Goal: Task Accomplishment & Management: Use online tool/utility

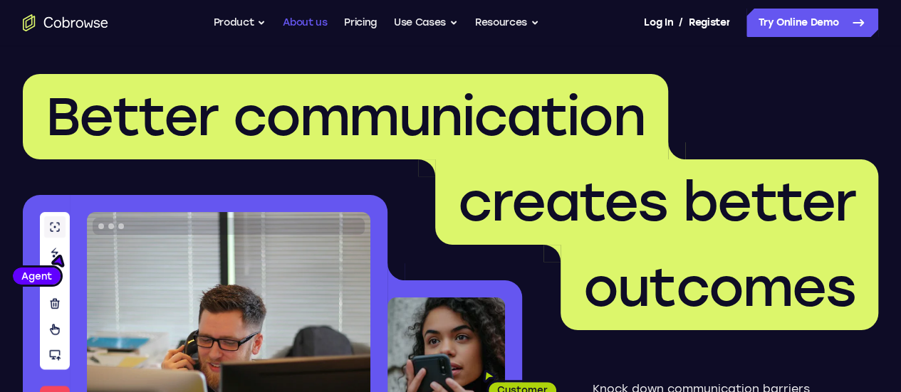
click at [310, 22] on link "About us" at bounding box center [305, 23] width 44 height 28
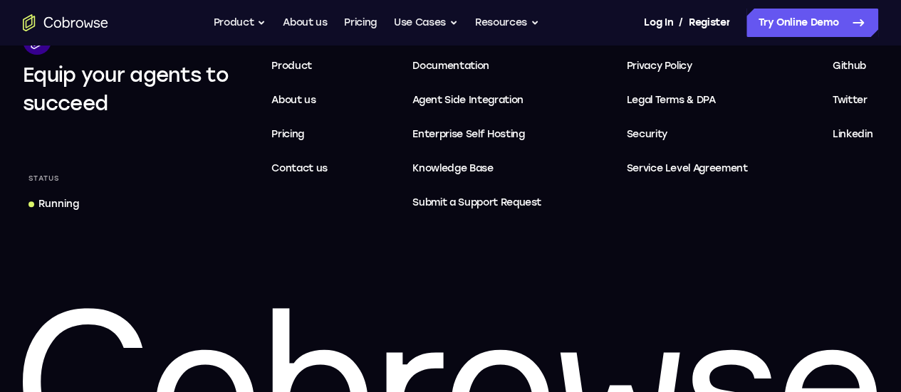
scroll to position [2787, 0]
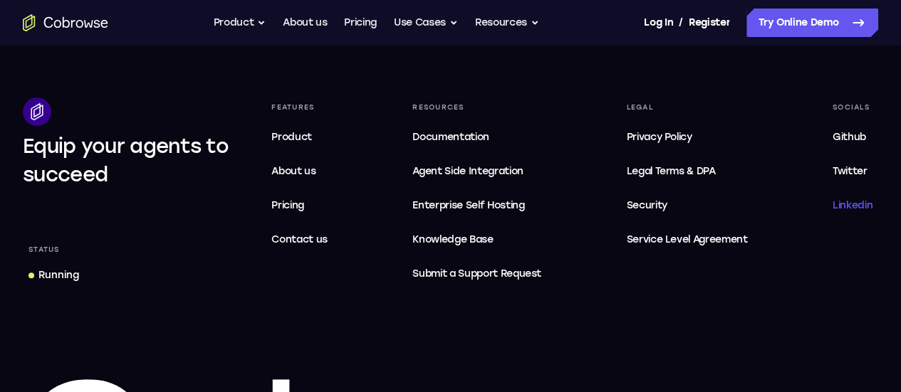
click at [832, 211] on span "Linkedin" at bounding box center [852, 205] width 40 height 12
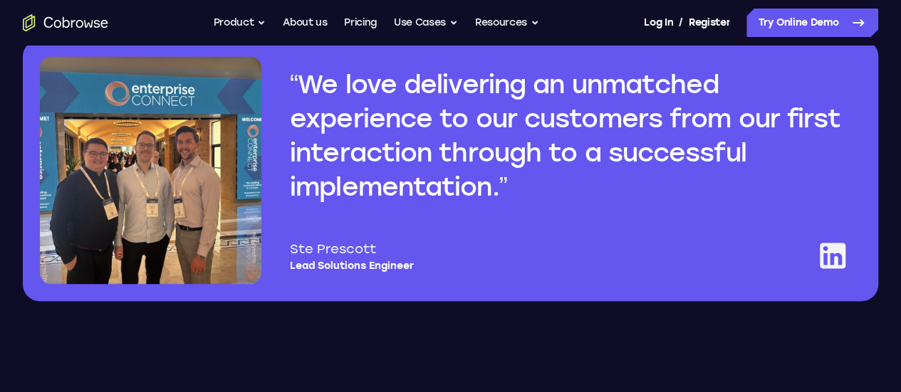
scroll to position [0, 0]
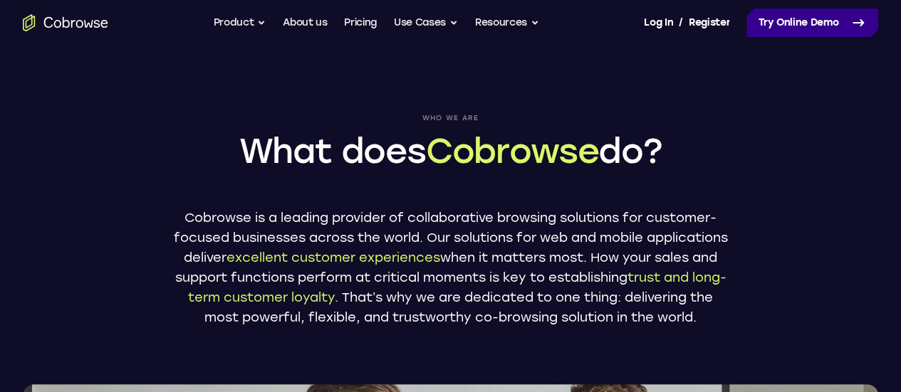
click at [787, 22] on link "Try Online Demo" at bounding box center [812, 23] width 132 height 28
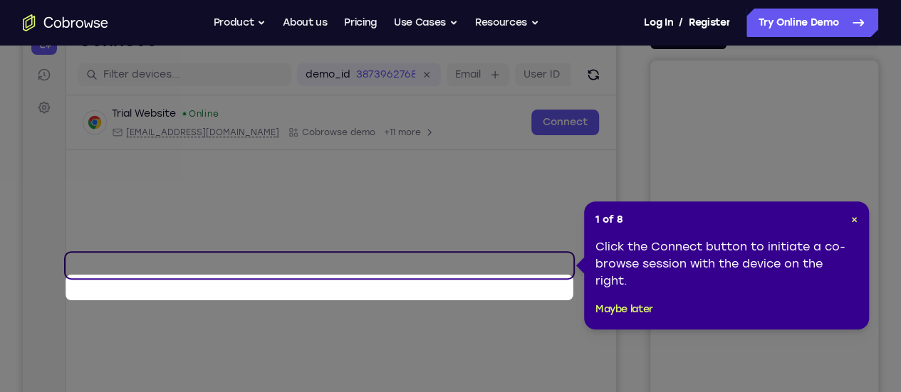
scroll to position [142, 0]
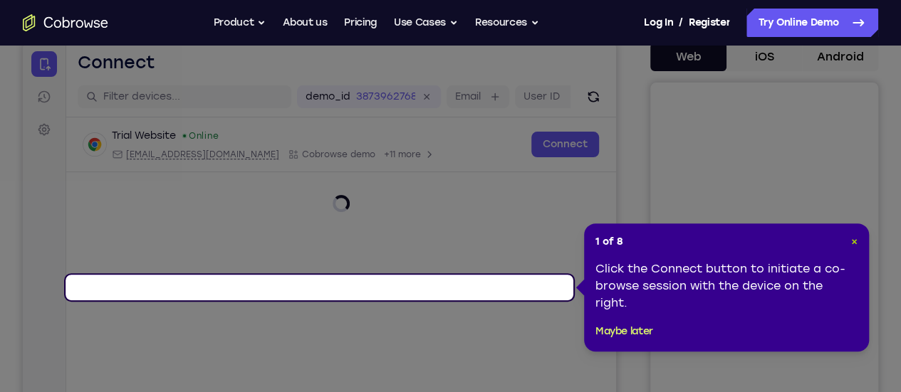
click at [856, 241] on span "×" at bounding box center [854, 242] width 6 height 12
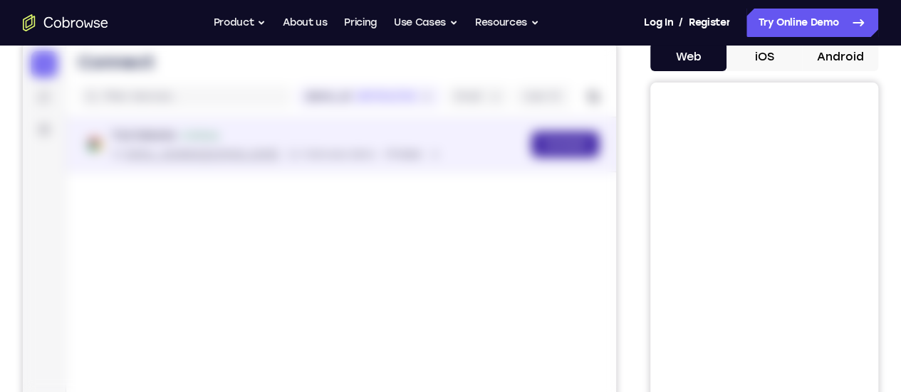
click at [531, 157] on link "Connect" at bounding box center [565, 145] width 68 height 26
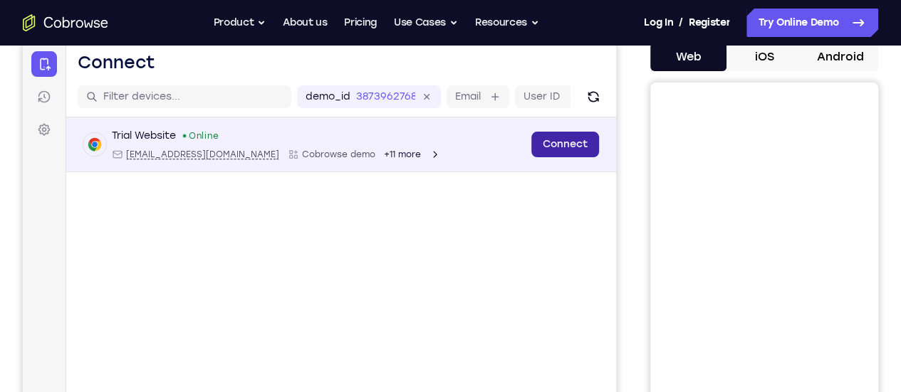
click at [531, 157] on link "Connect" at bounding box center [565, 145] width 68 height 26
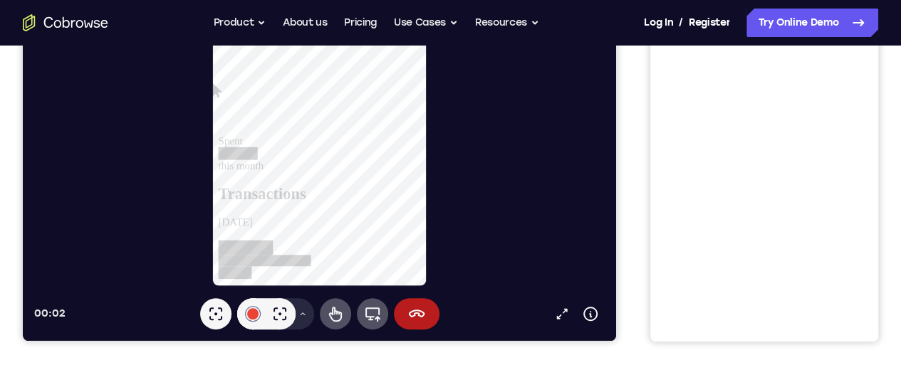
scroll to position [285, 0]
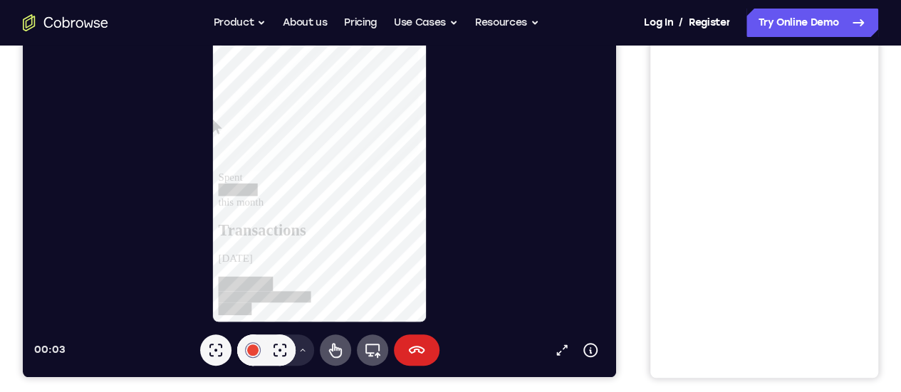
click at [408, 343] on icon at bounding box center [416, 350] width 17 height 17
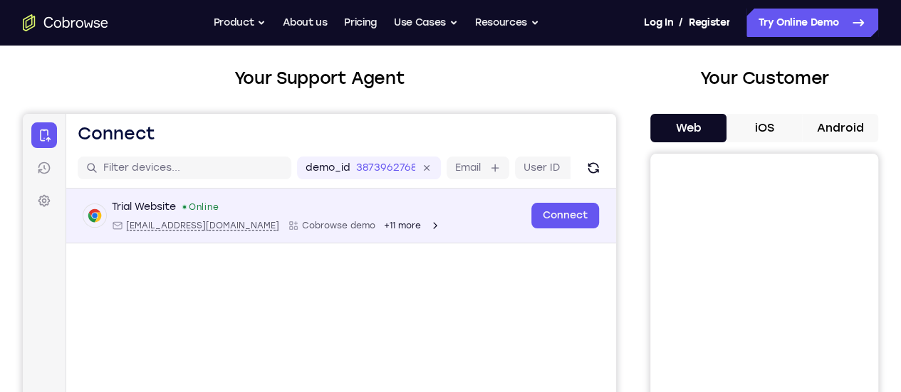
scroll to position [142, 0]
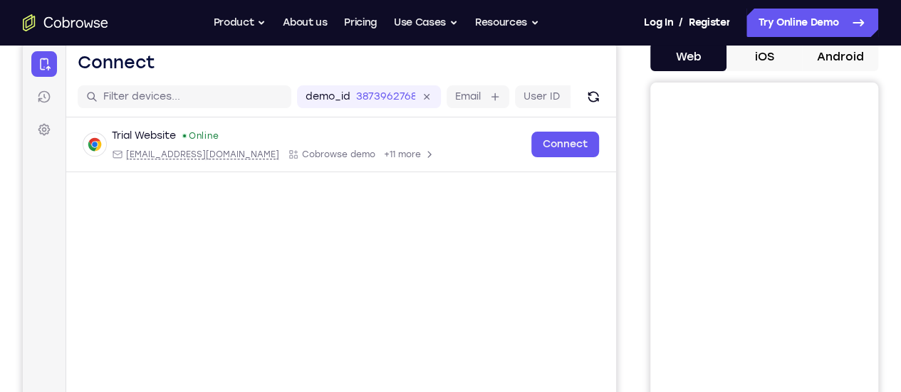
click at [23, 43] on icon "Refresh" at bounding box center [23, 43] width 0 height 0
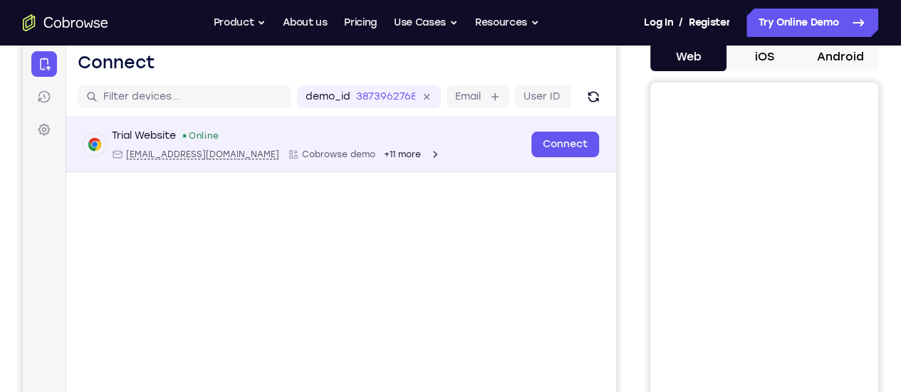
click at [23, 43] on icon "Open device details" at bounding box center [23, 43] width 0 height 0
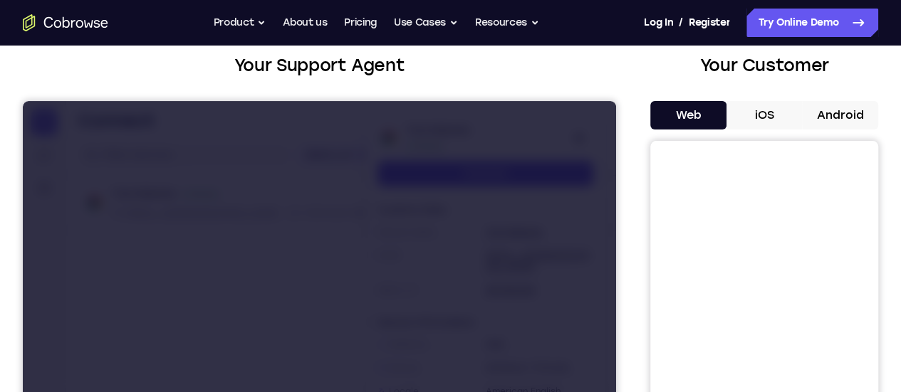
scroll to position [71, 0]
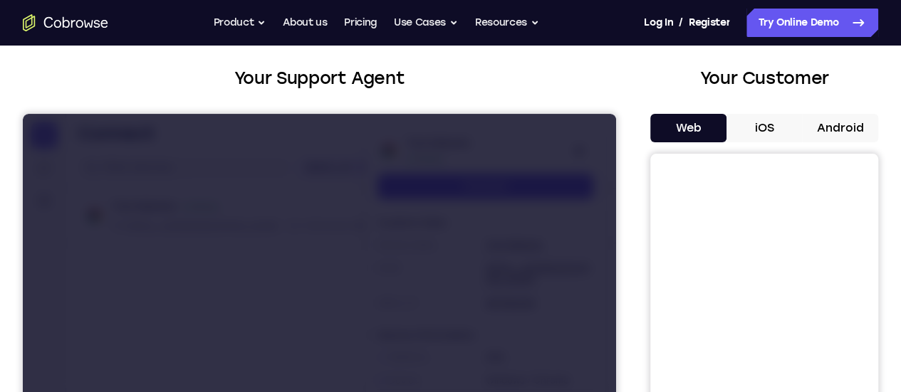
click at [23, 114] on icon at bounding box center [23, 114] width 0 height 0
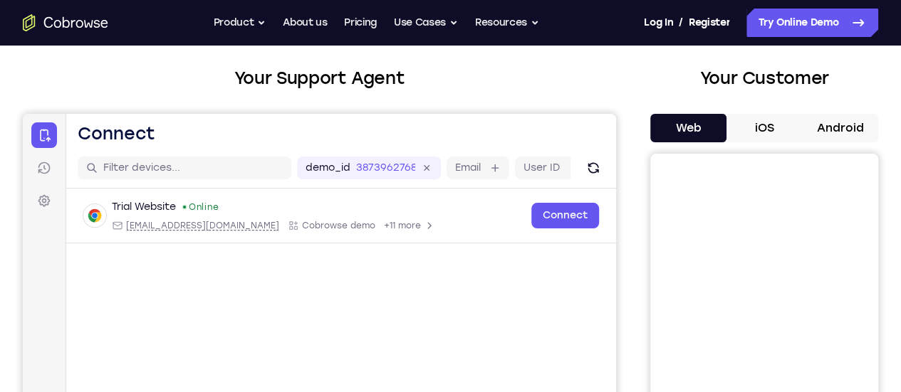
click at [748, 129] on button "iOS" at bounding box center [764, 128] width 76 height 28
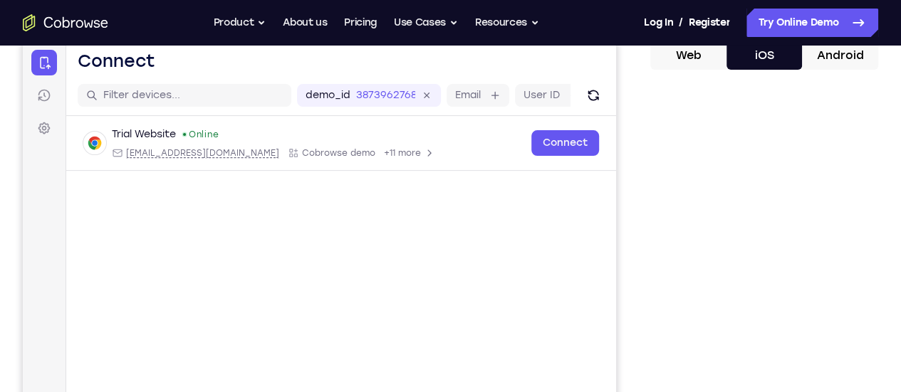
scroll to position [142, 0]
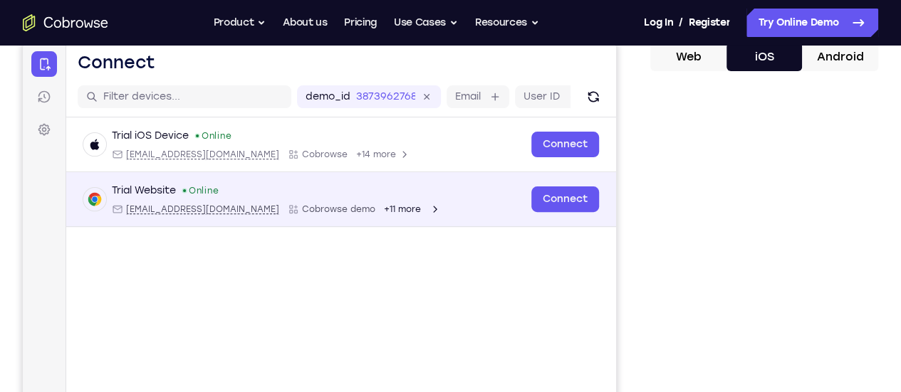
scroll to position [214, 0]
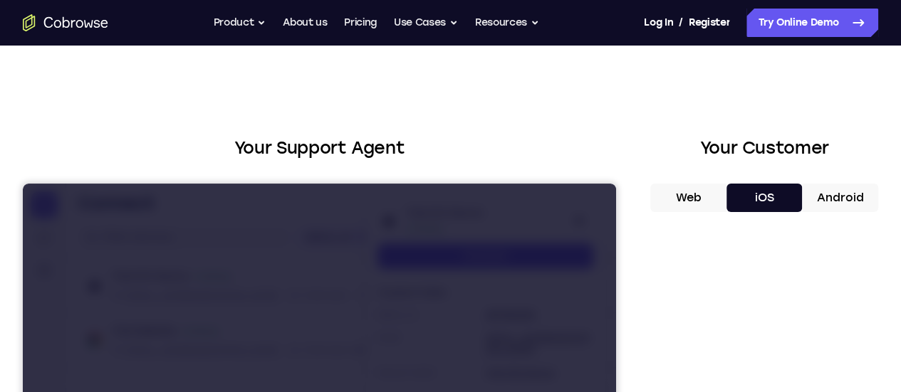
scroll to position [0, 0]
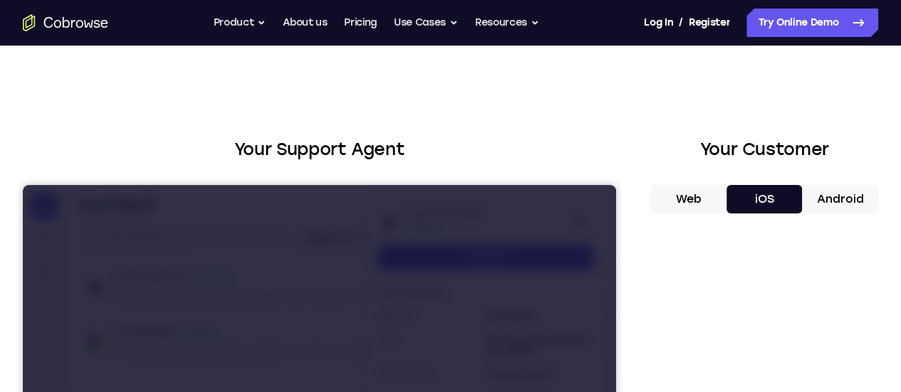
click at [23, 185] on link "Connect" at bounding box center [23, 185] width 0 height 0
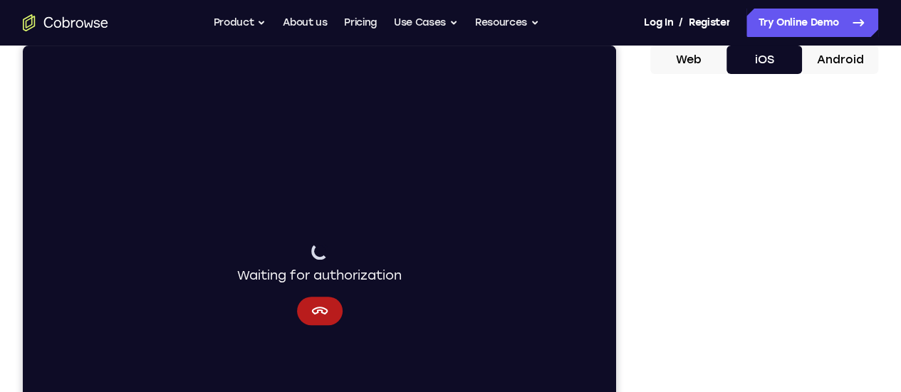
scroll to position [142, 0]
